Goal: Check status: Check status

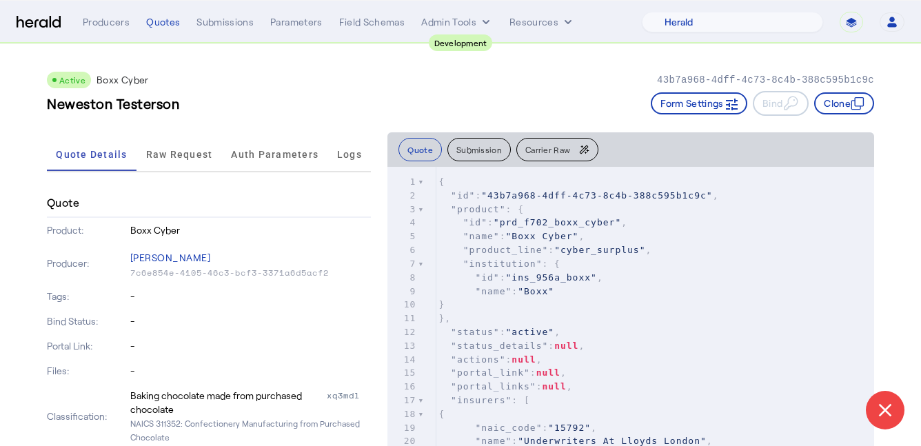
select select "pfm_2v8p_herald_api"
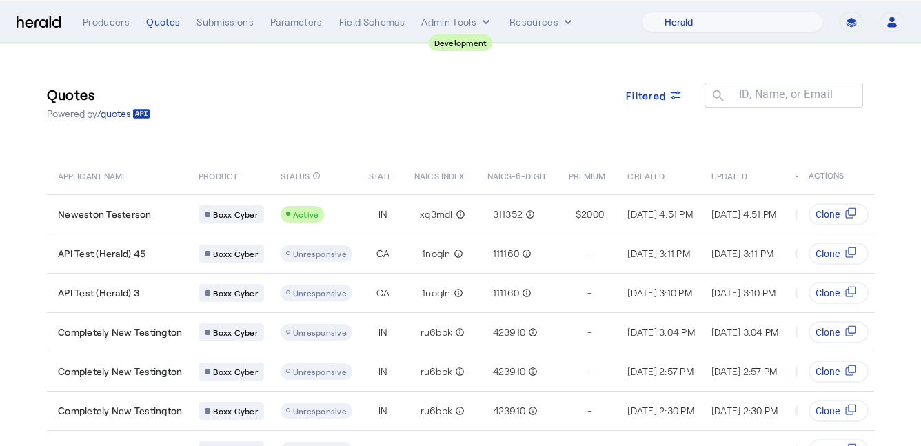
select select "pfm_2v8p_herald_api"
click at [857, 24] on select "**********" at bounding box center [851, 22] width 23 height 21
select select "*******"
click at [840, 12] on select "**********" at bounding box center [851, 22] width 23 height 21
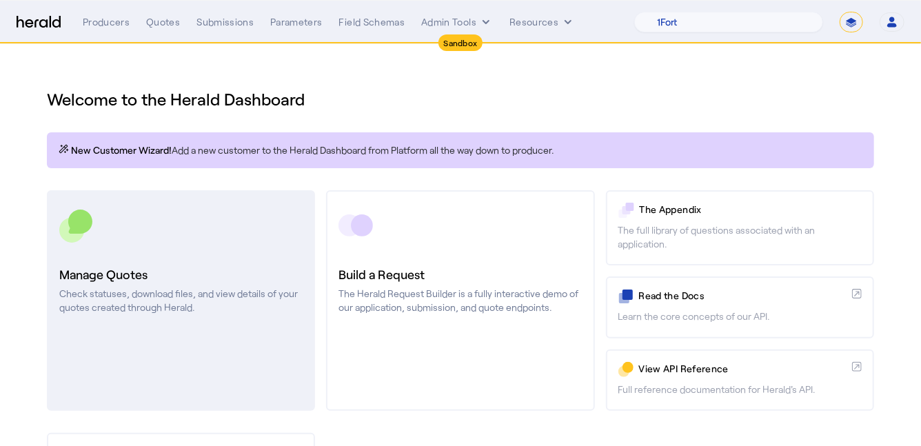
click at [159, 274] on h3 "Manage Quotes" at bounding box center [180, 274] width 243 height 19
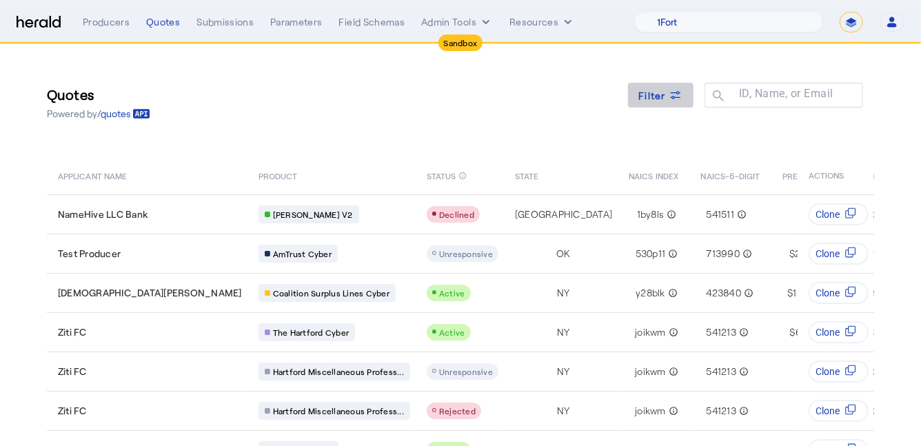
click at [654, 95] on span "Filter" at bounding box center [653, 95] width 28 height 14
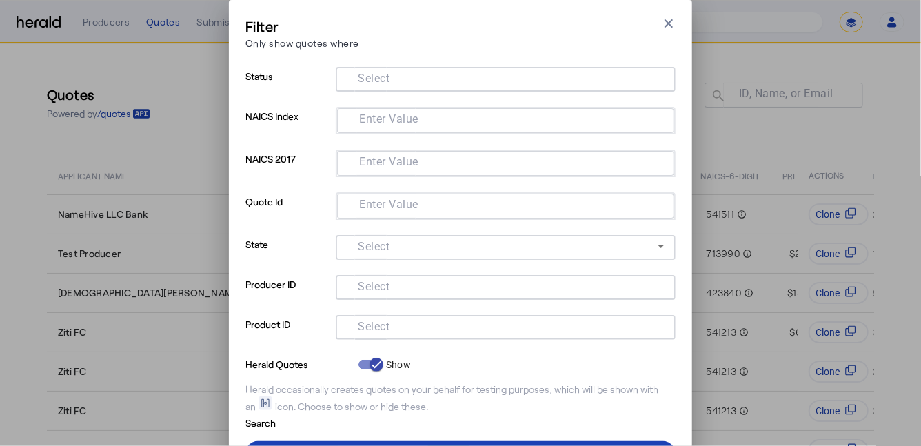
click at [411, 327] on input "Select" at bounding box center [503, 326] width 312 height 17
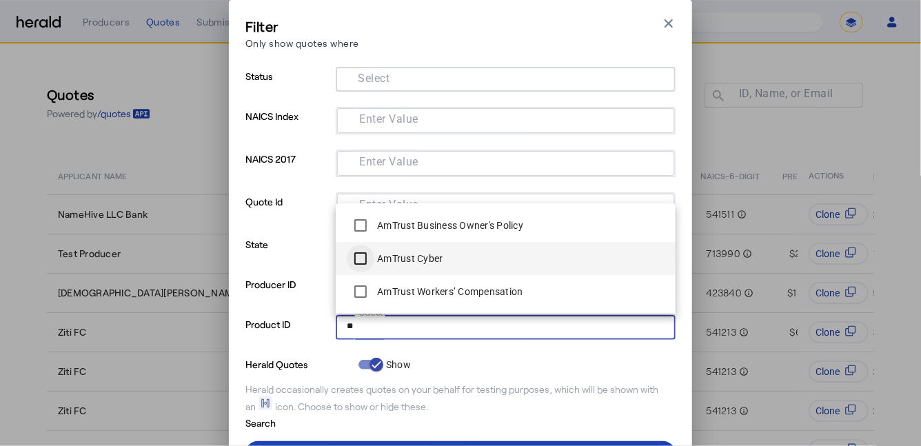
type input "**"
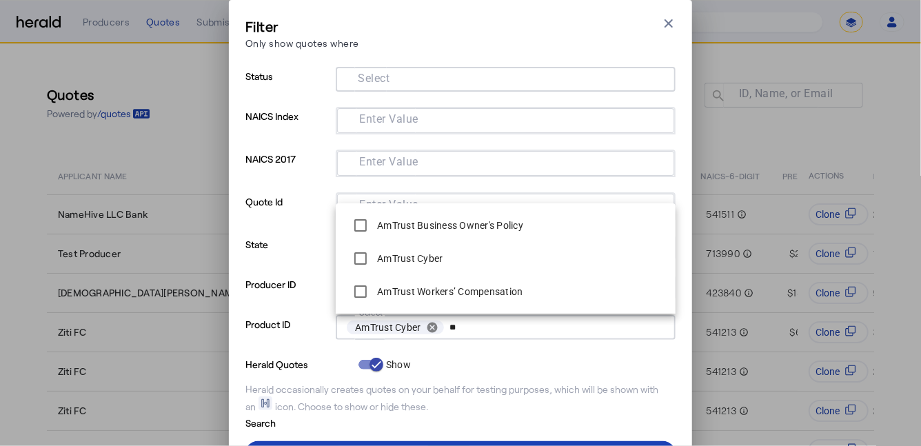
click at [288, 335] on p "Product ID" at bounding box center [287, 335] width 85 height 40
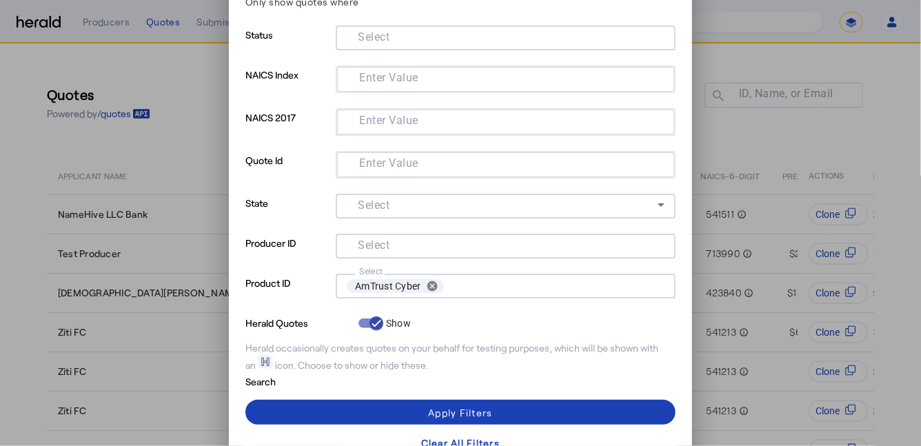
scroll to position [65, 0]
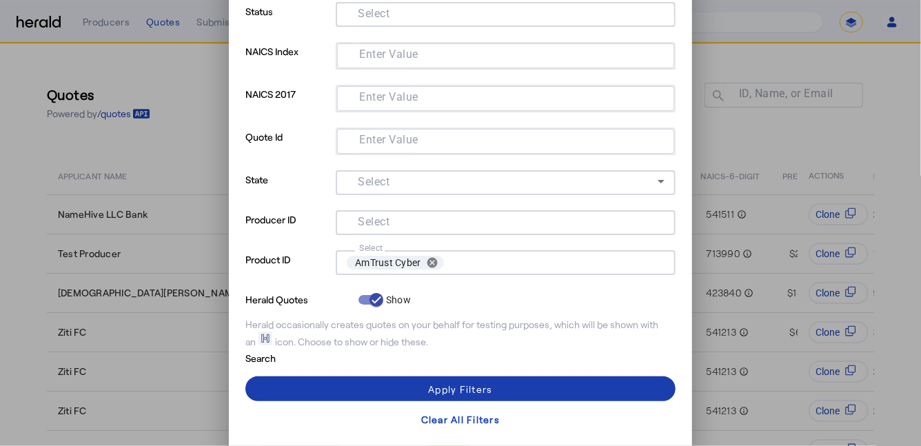
click at [301, 383] on span at bounding box center [460, 388] width 430 height 33
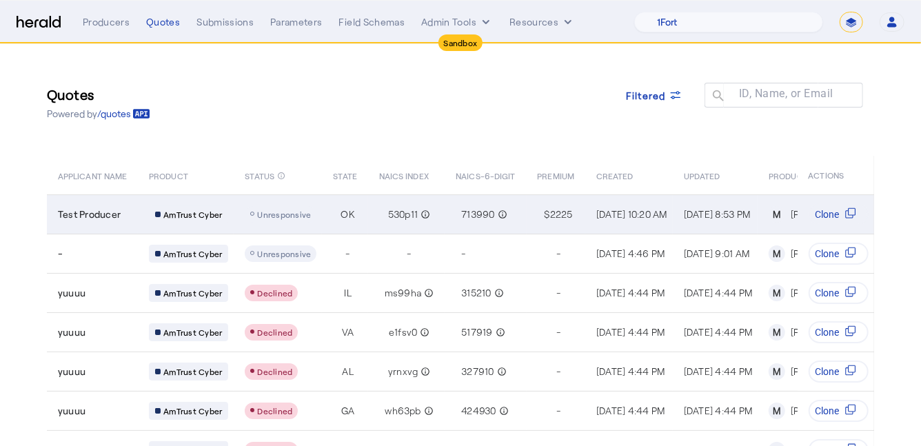
click at [330, 220] on td "OK" at bounding box center [345, 213] width 46 height 39
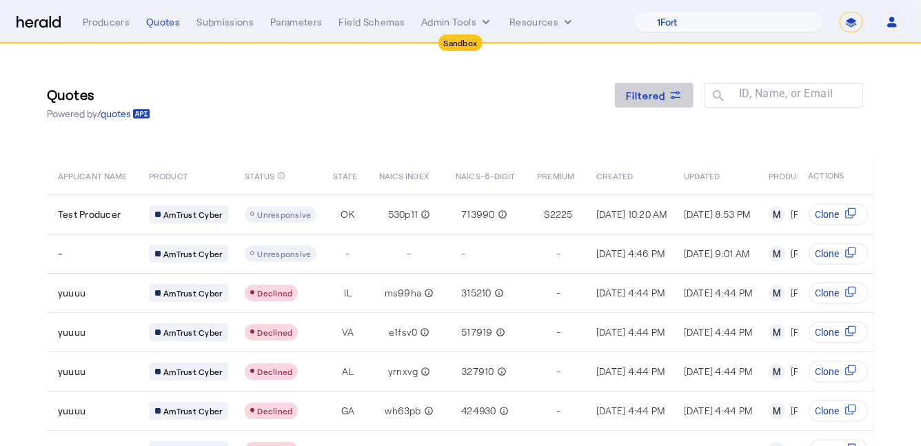
click at [659, 95] on span "Filtered" at bounding box center [646, 95] width 40 height 14
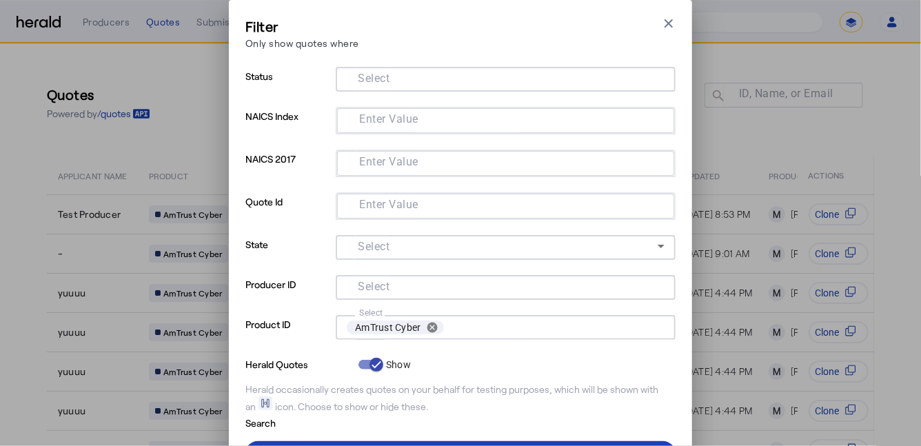
click at [445, 82] on input "Select" at bounding box center [503, 78] width 312 height 17
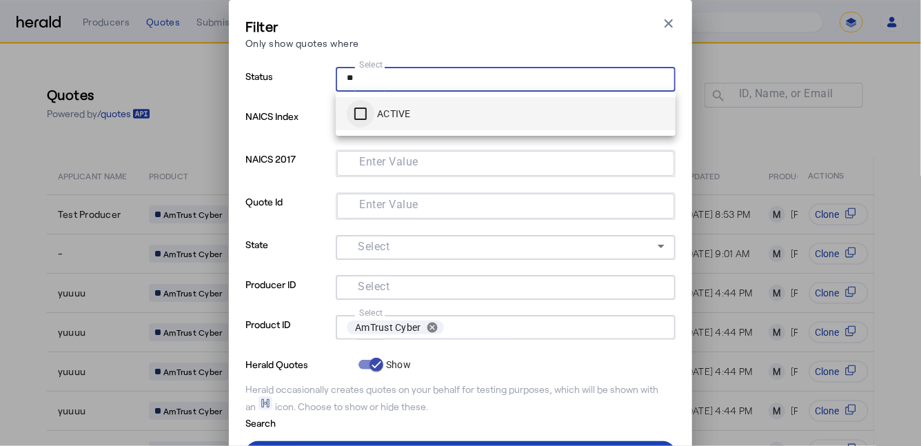
type input "**"
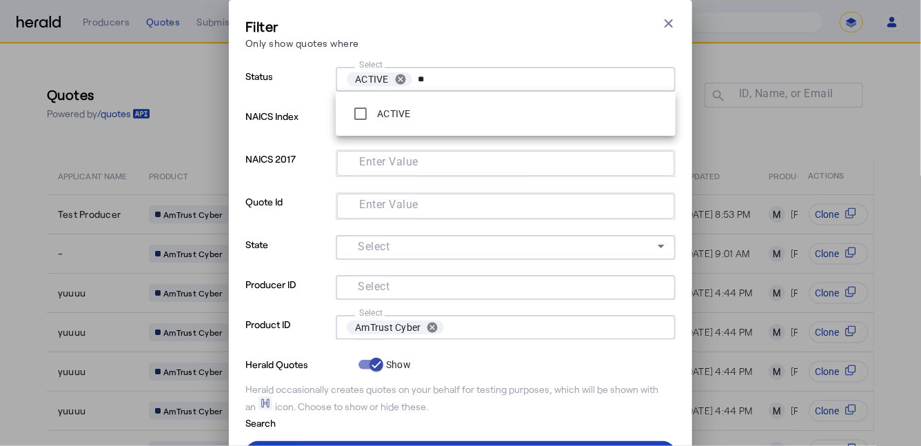
click at [268, 303] on p "Producer ID" at bounding box center [287, 295] width 85 height 40
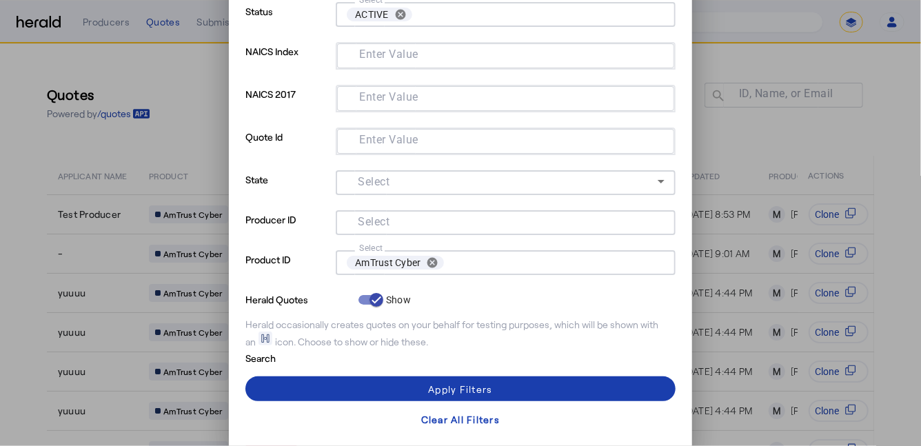
click at [301, 385] on span at bounding box center [460, 388] width 430 height 33
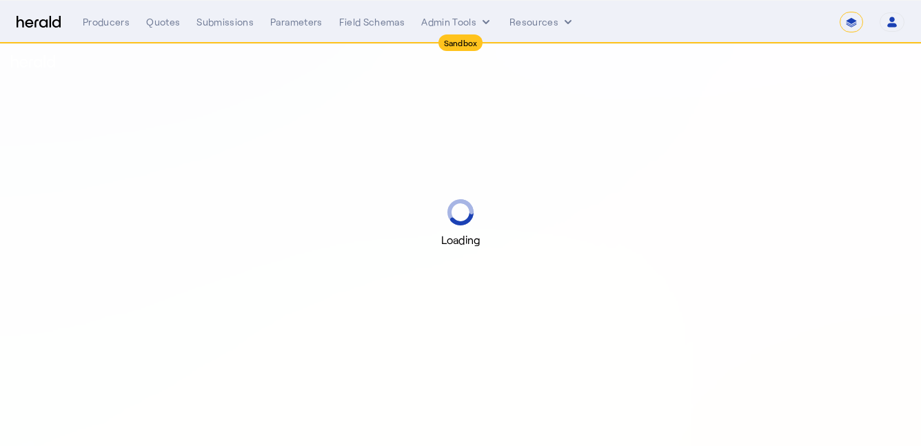
select select "*******"
select select "pfm_2v8p_herald_api"
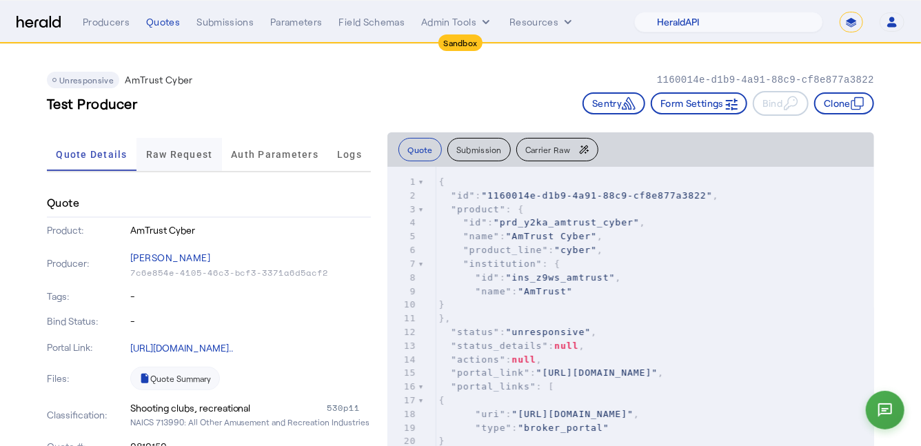
click at [168, 161] on span "Raw Request" at bounding box center [179, 154] width 67 height 33
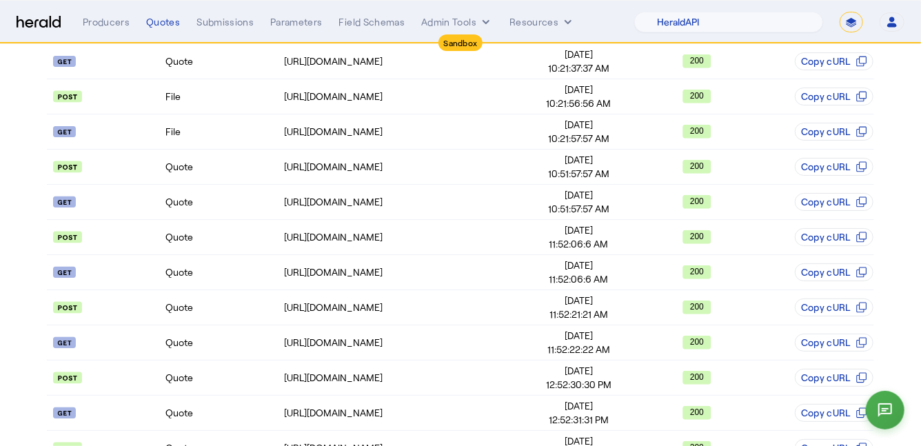
scroll to position [570, 0]
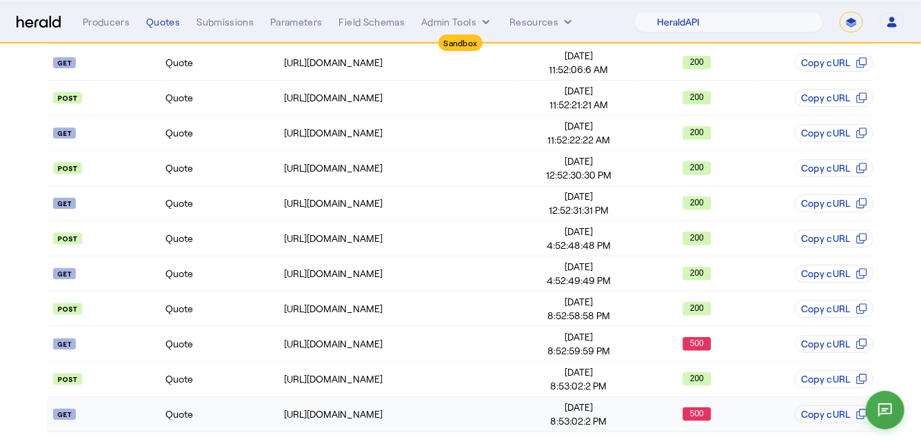
click at [222, 404] on td "Quote" at bounding box center [224, 414] width 118 height 35
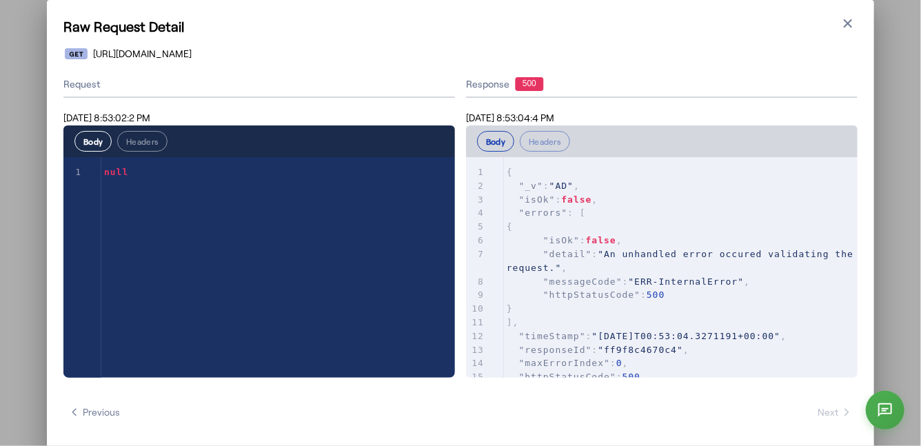
scroll to position [0, 0]
click at [845, 27] on icon "button" at bounding box center [848, 23] width 8 height 8
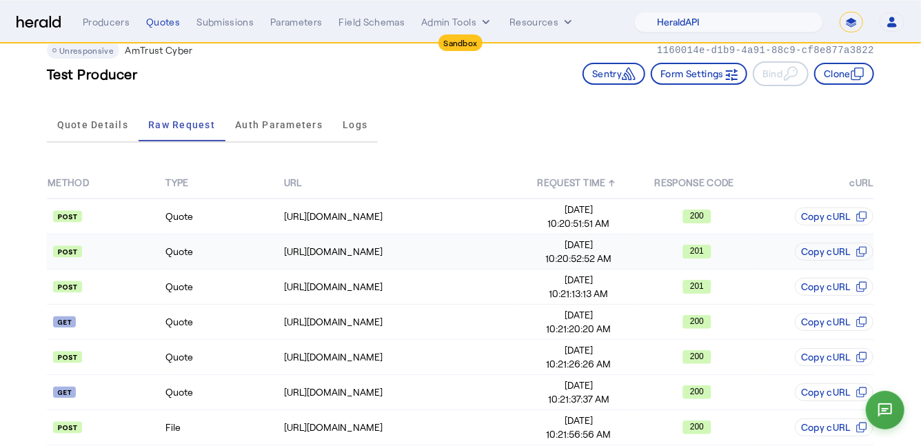
scroll to position [39, 0]
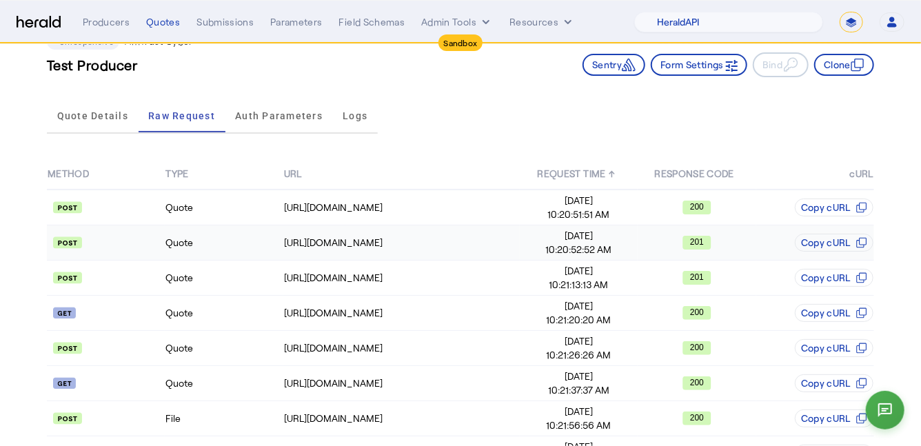
click at [232, 243] on td "Quote" at bounding box center [224, 242] width 118 height 35
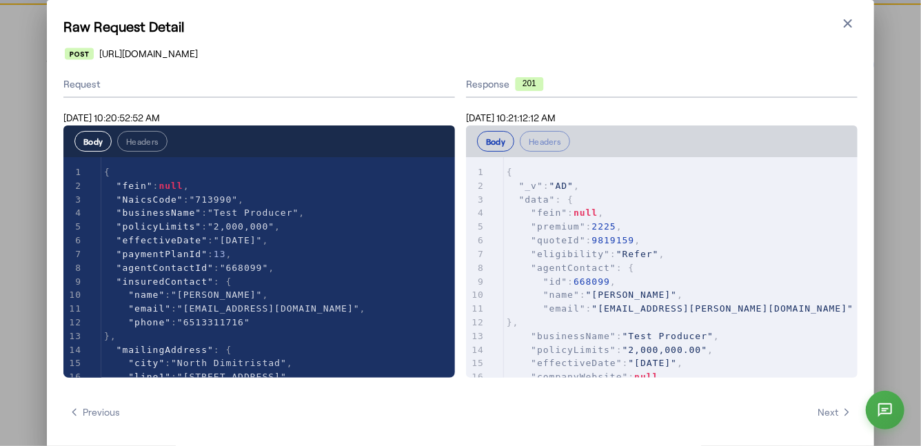
scroll to position [0, 0]
click at [148, 142] on button "Headers" at bounding box center [142, 141] width 50 height 21
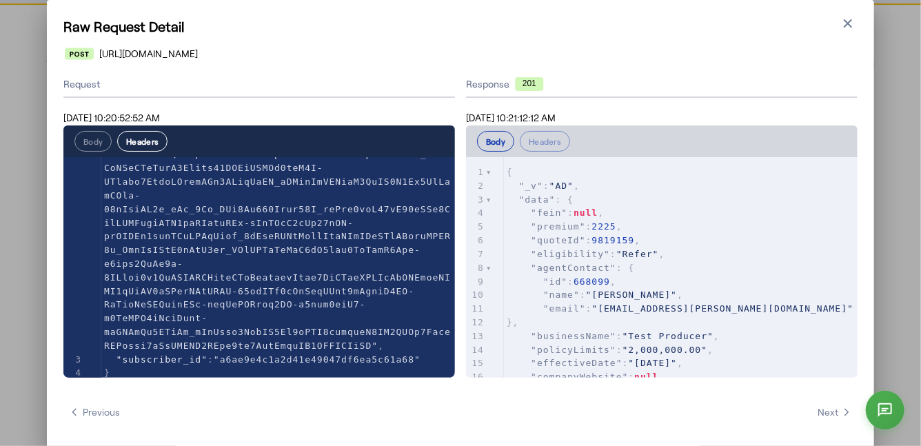
scroll to position [287, 0]
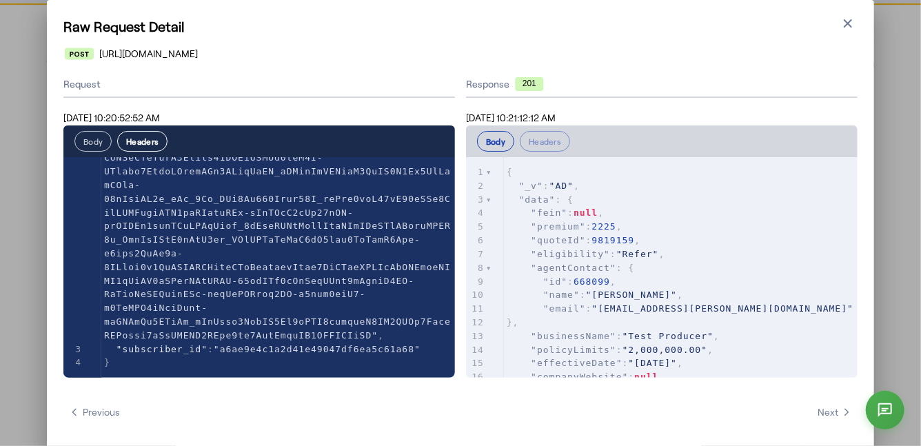
click at [102, 141] on button "Body" at bounding box center [92, 141] width 37 height 21
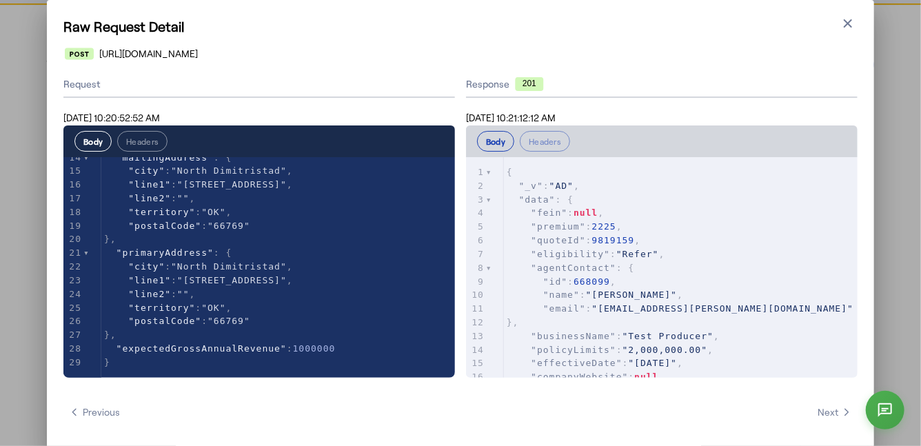
scroll to position [0, 0]
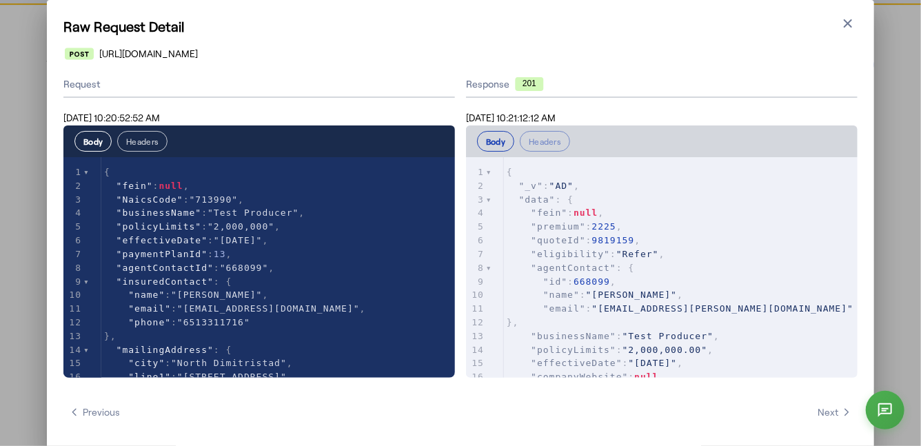
click at [139, 148] on button "Headers" at bounding box center [142, 141] width 50 height 21
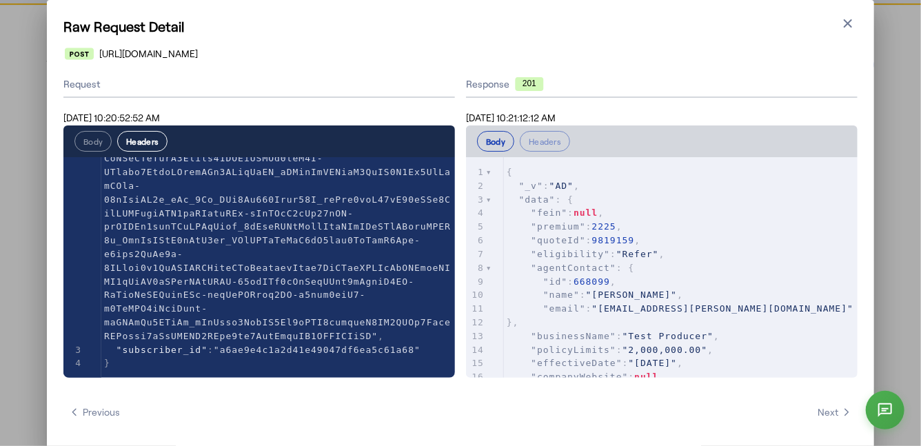
scroll to position [287, 0]
click at [228, 350] on span ""a6ae9e4c1a2d41e49047df6ea5c61a68"" at bounding box center [317, 349] width 207 height 10
